Goal: Information Seeking & Learning: Learn about a topic

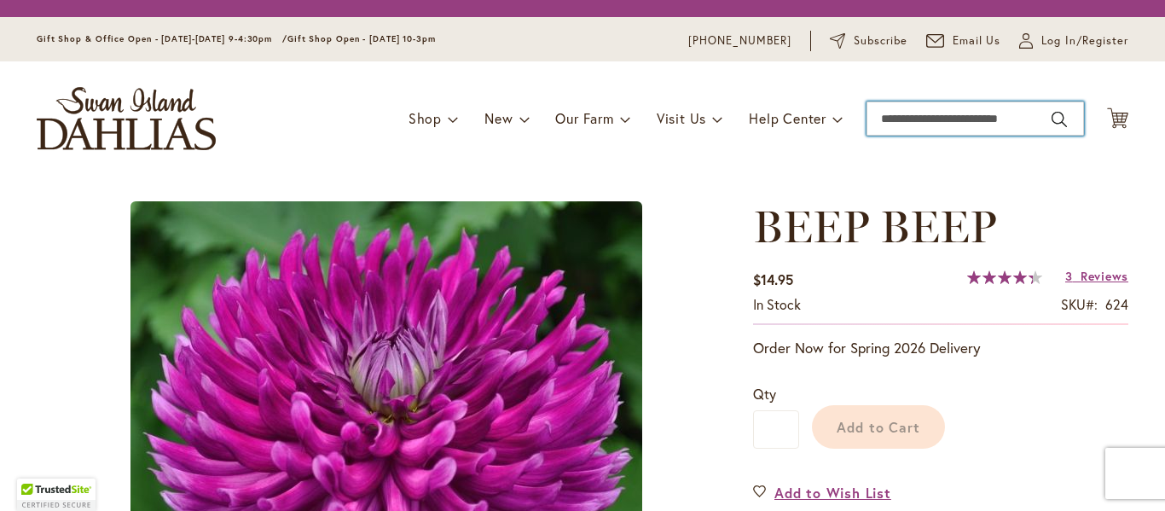
click at [893, 122] on input "Search" at bounding box center [974, 118] width 217 height 34
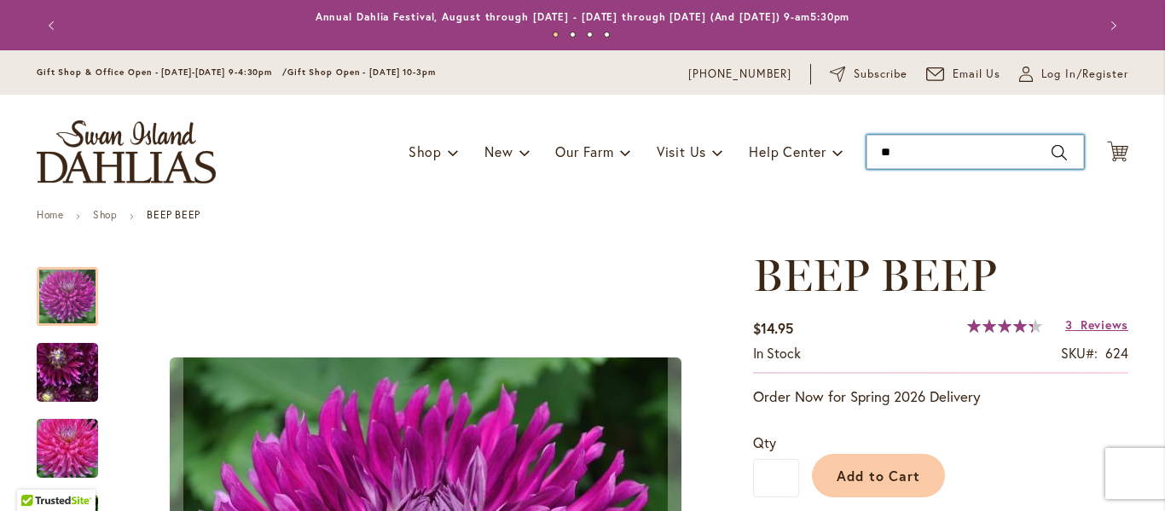
type input "***"
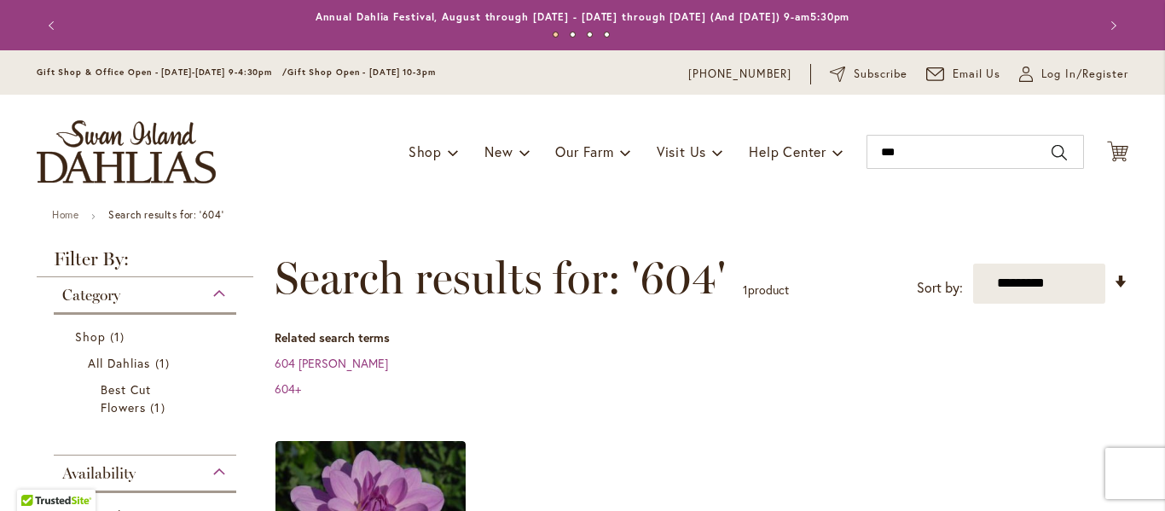
scroll to position [256, 0]
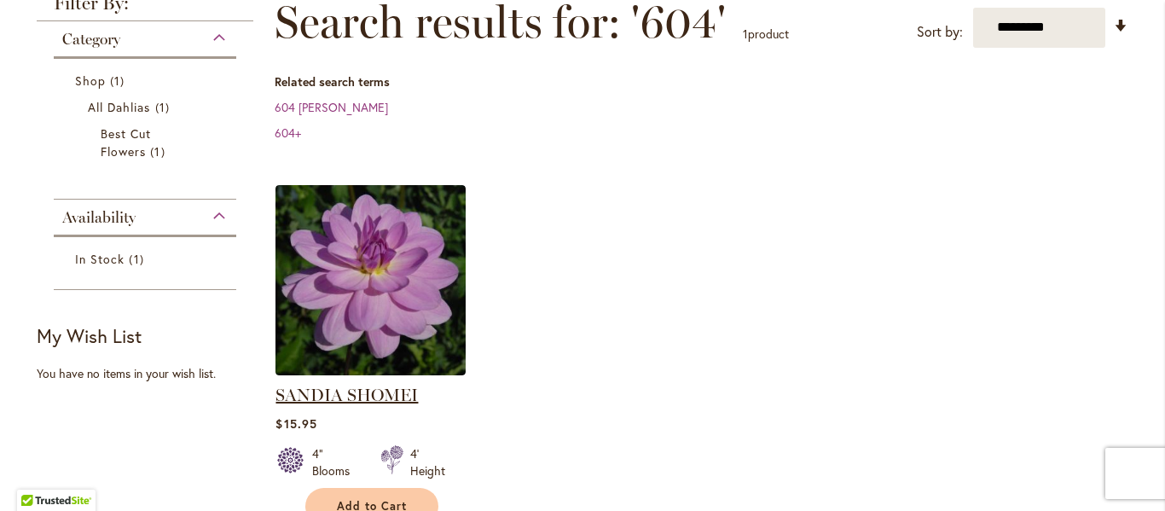
click at [317, 391] on link "SANDIA SHOMEI" at bounding box center [346, 394] width 142 height 20
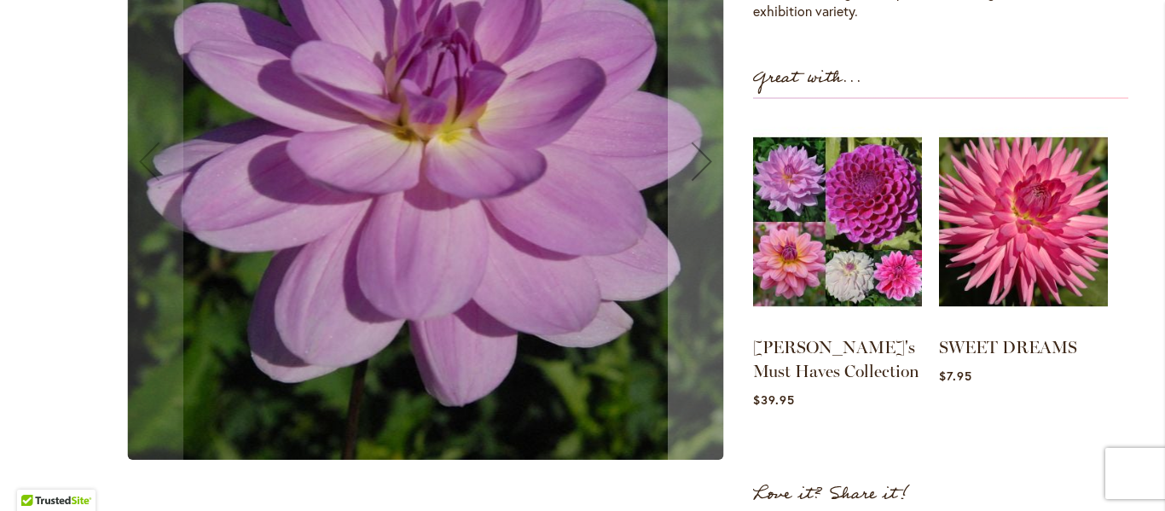
scroll to position [682, 0]
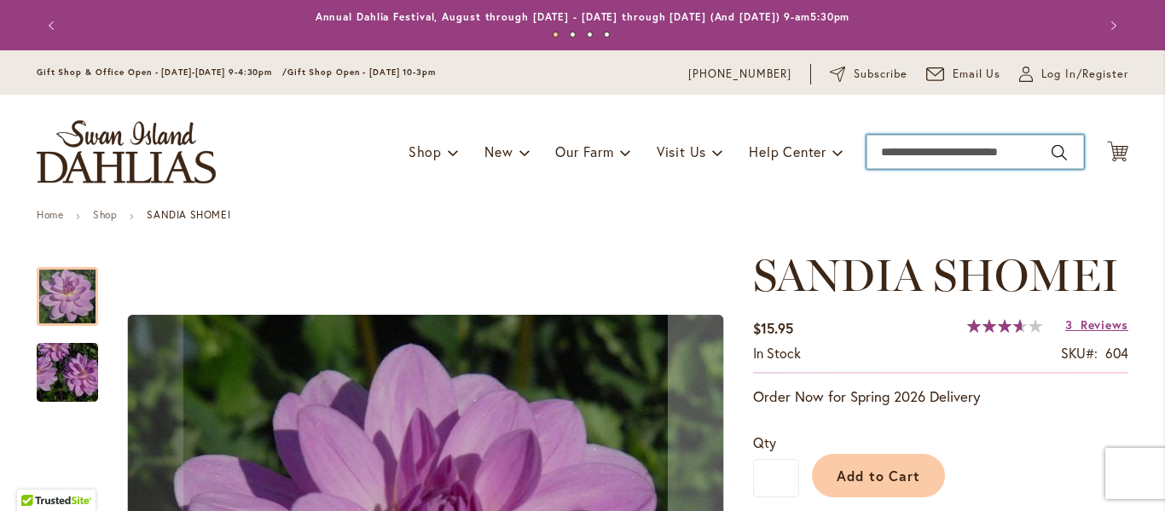
click at [905, 161] on input "Search" at bounding box center [974, 152] width 217 height 34
type input "***"
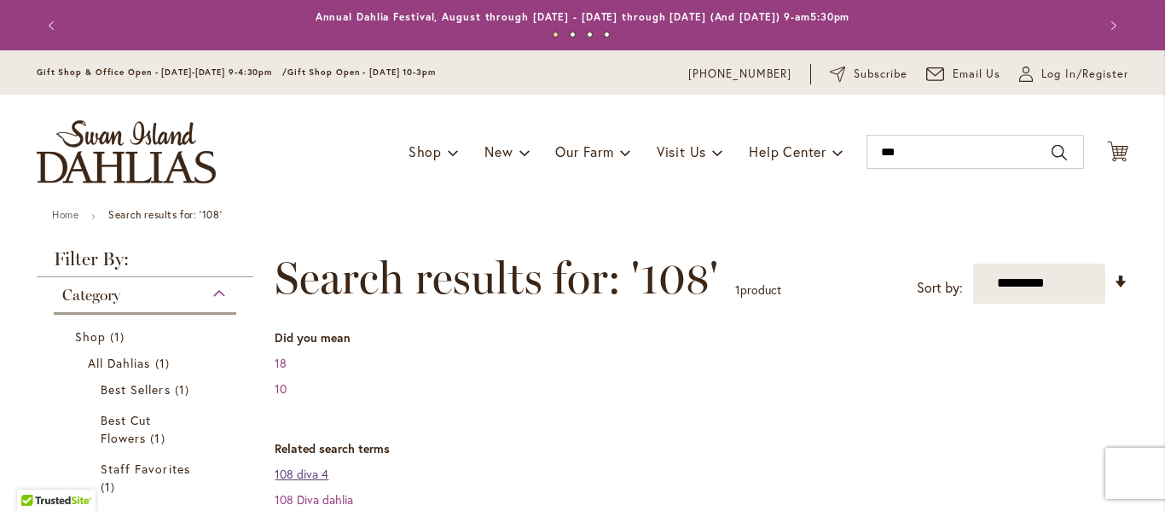
click at [286, 475] on link "108 diva 4" at bounding box center [302, 473] width 54 height 16
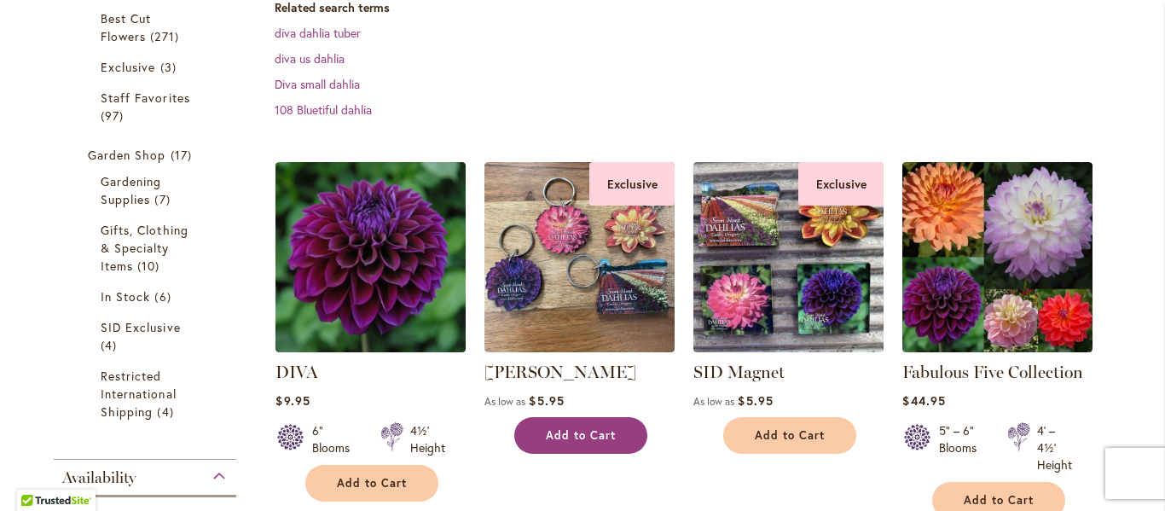
scroll to position [512, 0]
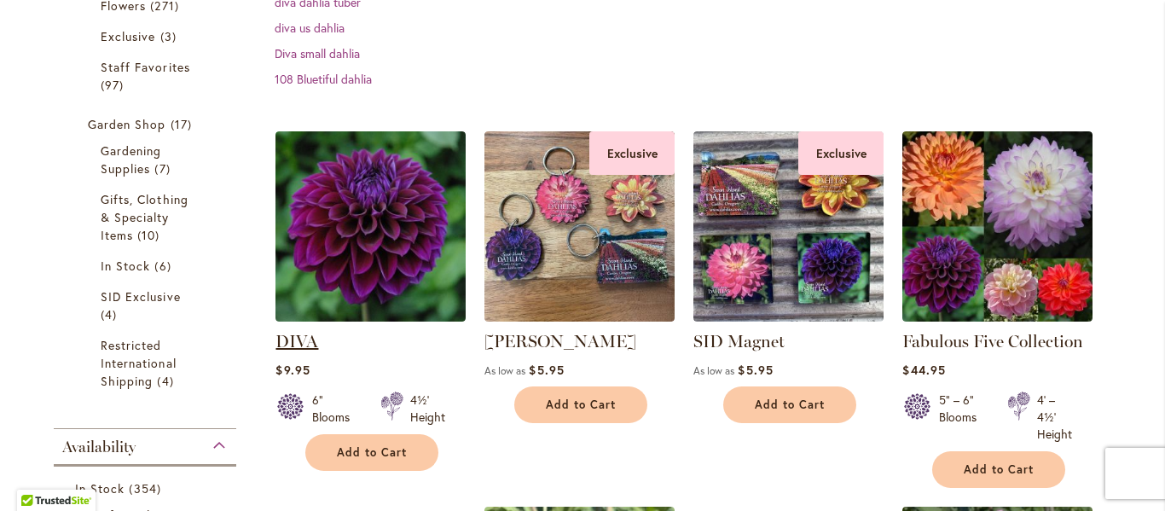
click at [293, 343] on link "DIVA" at bounding box center [296, 341] width 43 height 20
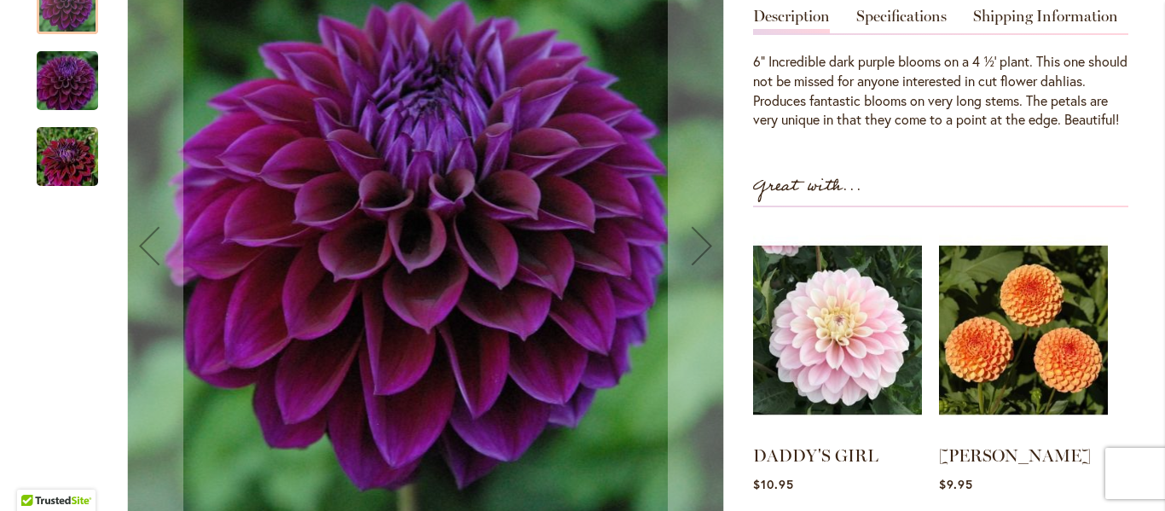
scroll to position [256, 0]
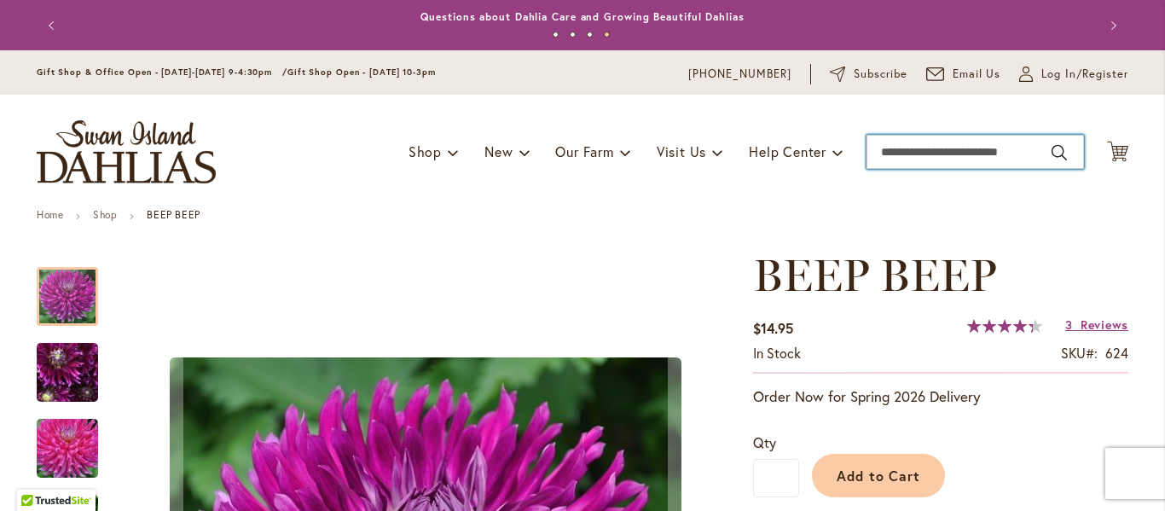
click at [909, 155] on input "Search" at bounding box center [974, 152] width 217 height 34
type input "****"
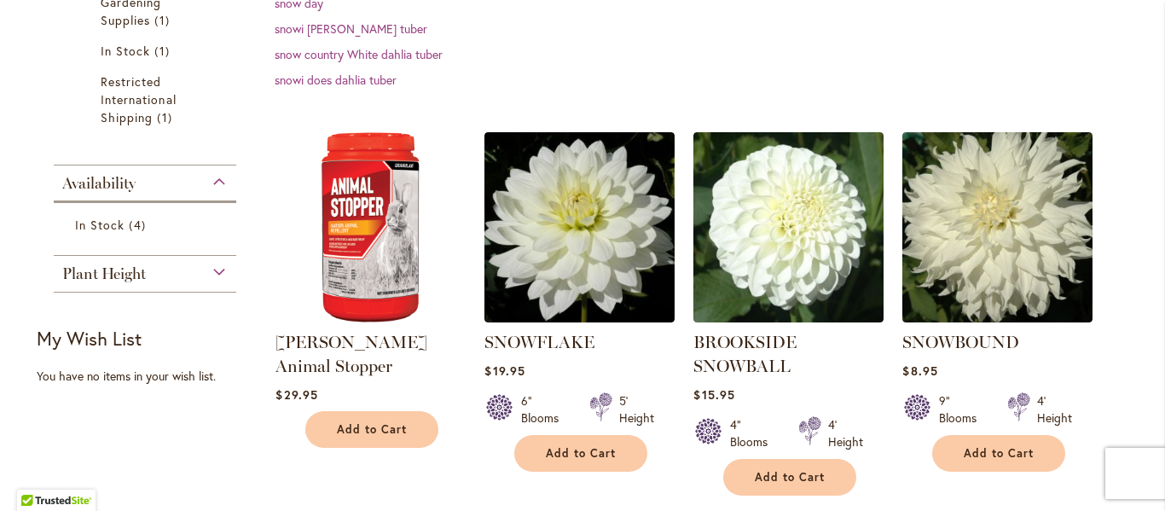
scroll to position [512, 0]
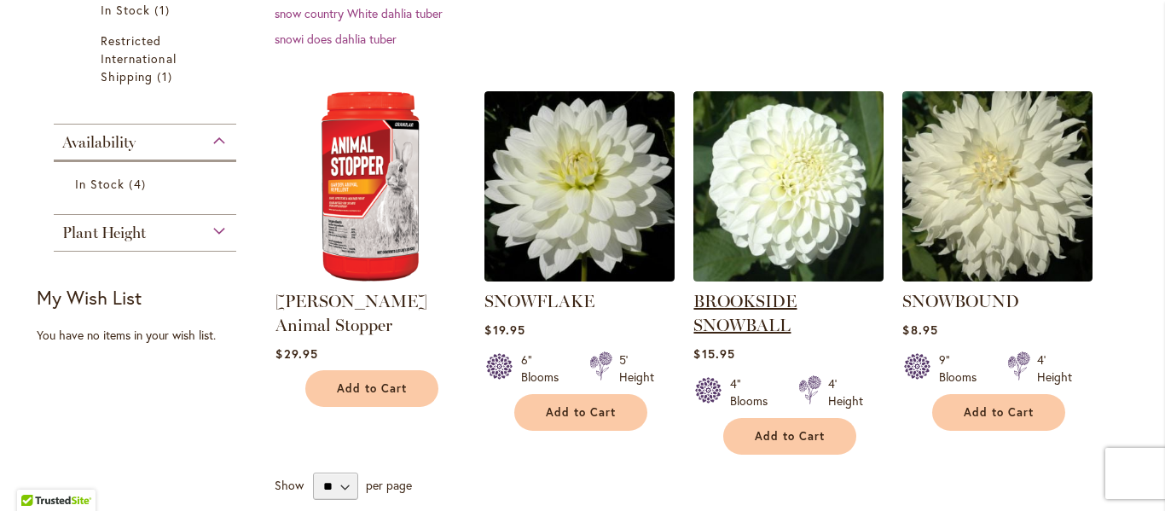
click at [766, 304] on link "BROOKSIDE SNOWBALL" at bounding box center [744, 313] width 103 height 44
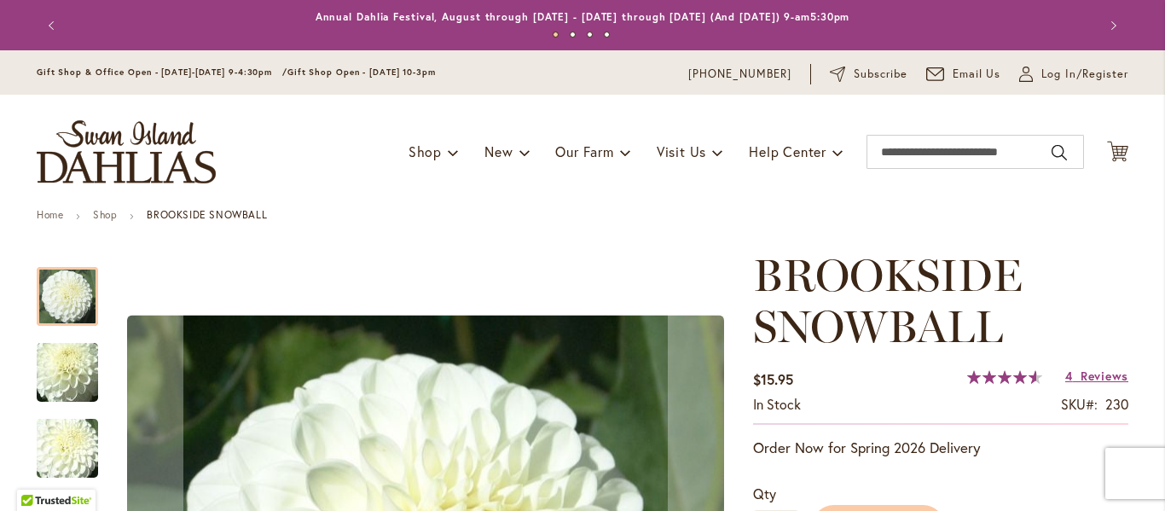
scroll to position [85, 0]
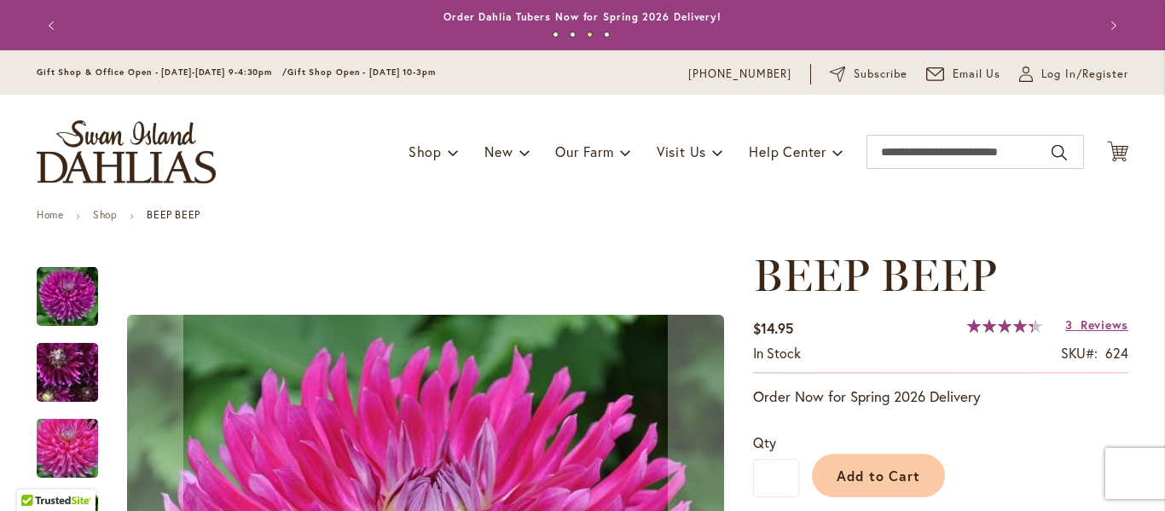
scroll to position [426, 0]
